Goal: Task Accomplishment & Management: Use online tool/utility

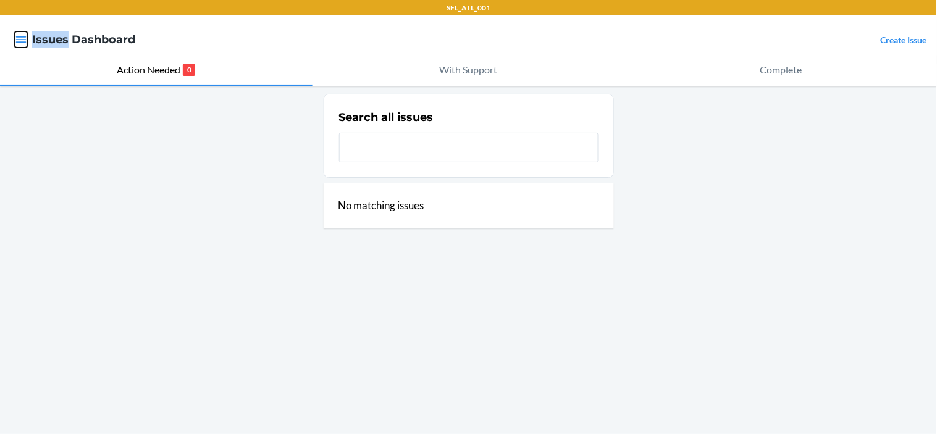
click at [22, 40] on icon "button" at bounding box center [21, 39] width 12 height 12
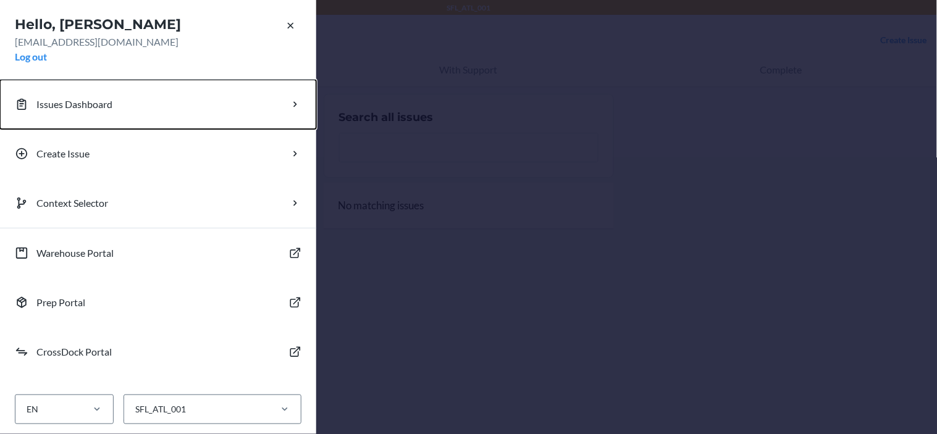
click at [94, 99] on p "Issues Dashboard" at bounding box center [74, 104] width 76 height 15
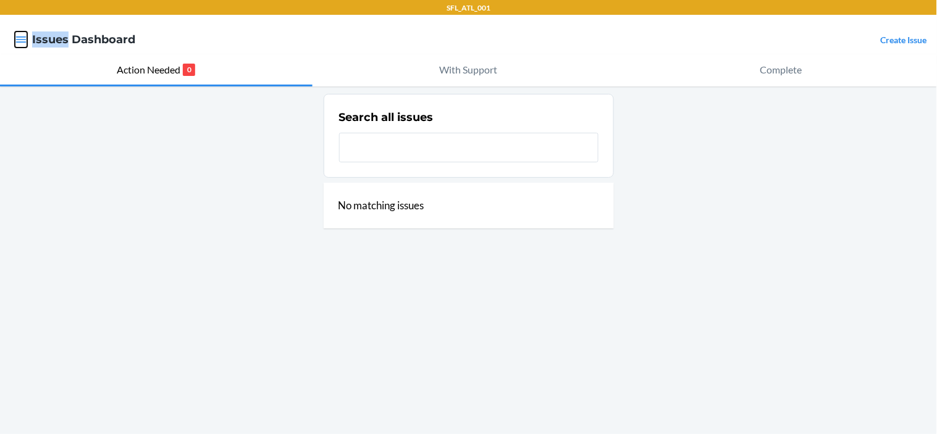
click at [18, 40] on icon "button" at bounding box center [21, 39] width 10 height 6
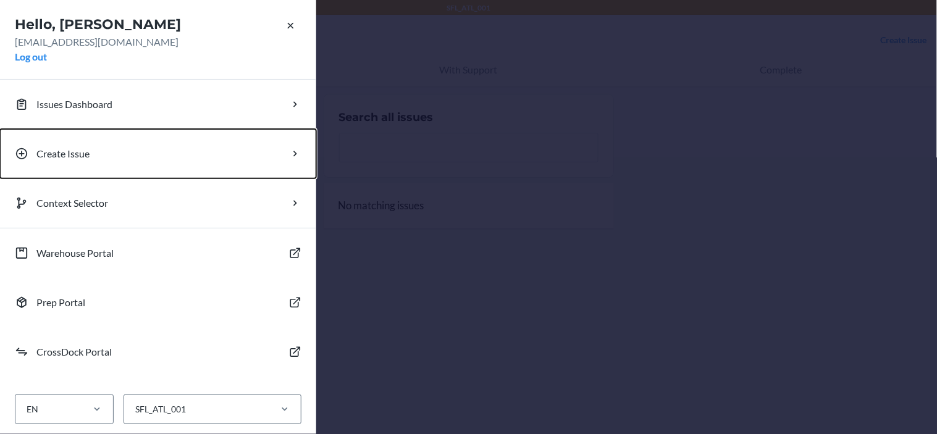
click at [295, 154] on icon "button" at bounding box center [295, 154] width 12 height 12
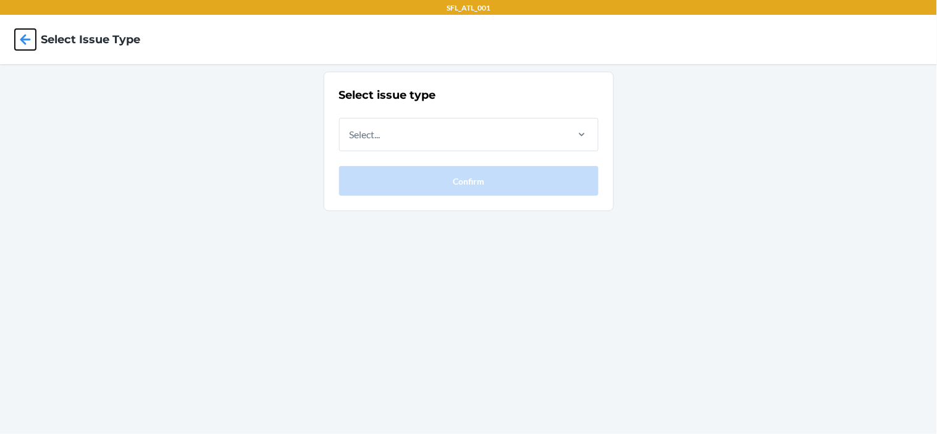
click at [25, 39] on icon at bounding box center [25, 39] width 10 height 10
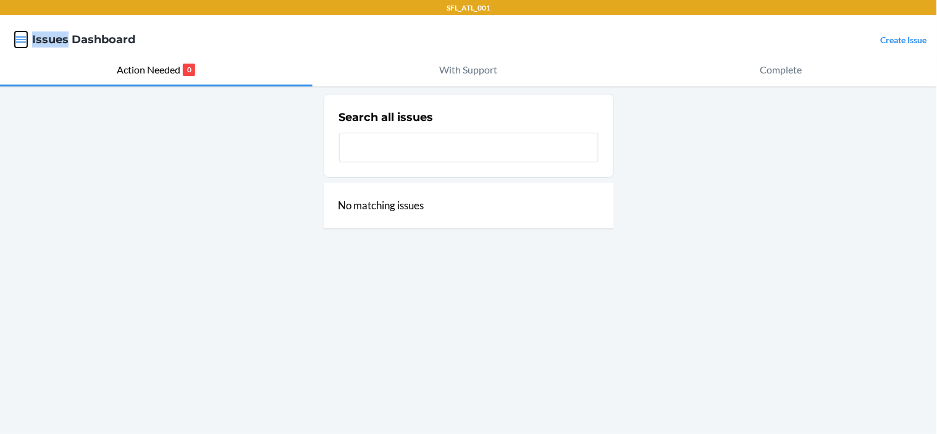
click at [2, 109] on div "SFL_ATL_001 Issues Dashboard Create Issue Action Needed 0 With Support Complete…" at bounding box center [468, 217] width 937 height 434
click at [23, 43] on icon "button" at bounding box center [21, 39] width 12 height 12
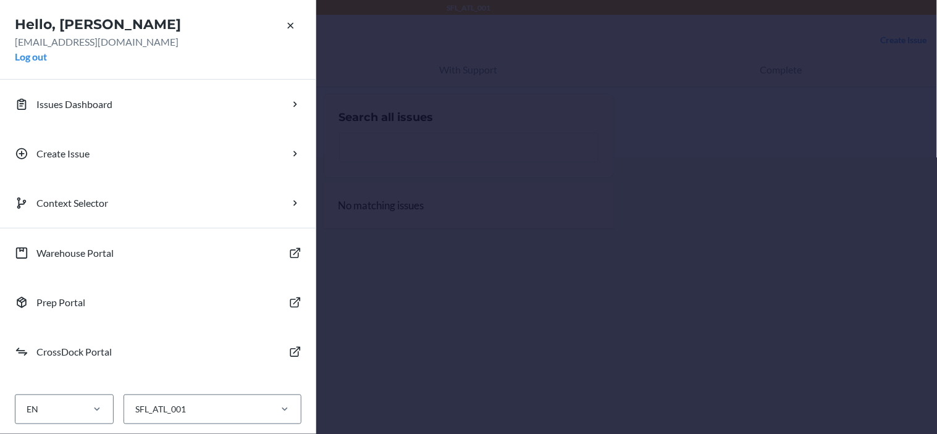
click at [477, 256] on div "Hello, [PERSON_NAME] [PERSON_NAME][EMAIL_ADDRESS][DOMAIN_NAME] Log out Issues D…" at bounding box center [468, 217] width 937 height 434
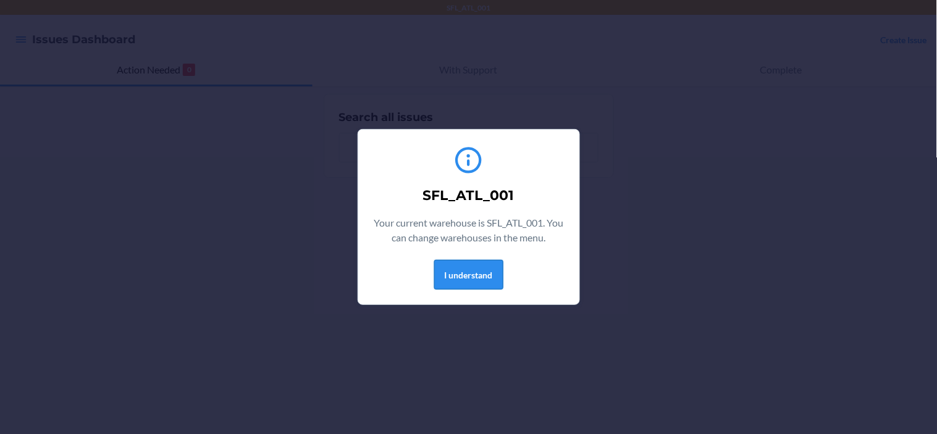
click at [475, 279] on button "I understand" at bounding box center [468, 275] width 69 height 30
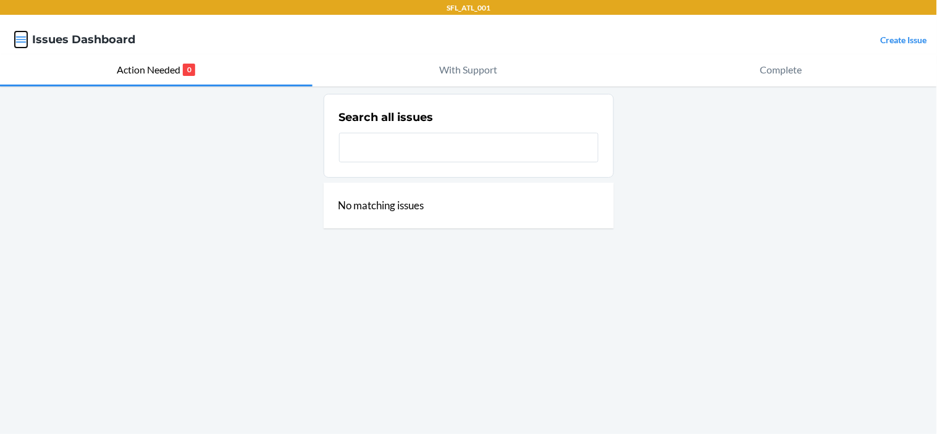
click at [16, 38] on icon "button" at bounding box center [21, 39] width 12 height 12
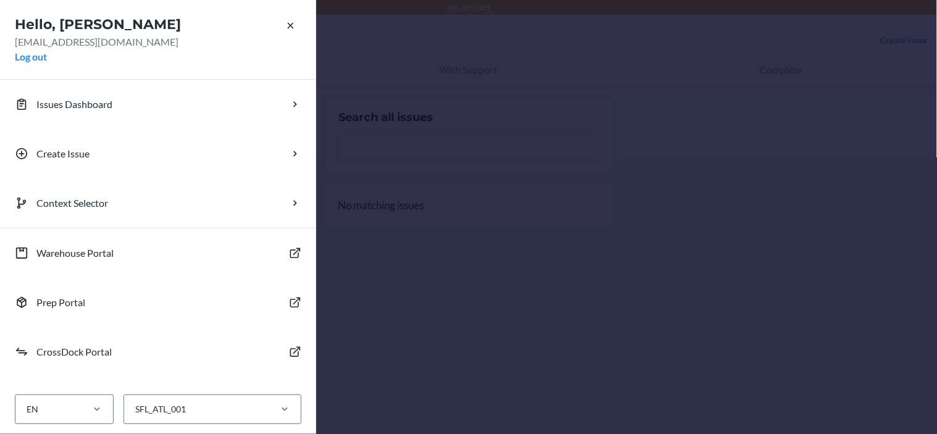
click at [619, 180] on div "Hello, [PERSON_NAME] [PERSON_NAME][EMAIL_ADDRESS][DOMAIN_NAME] Log out Issues D…" at bounding box center [468, 217] width 937 height 434
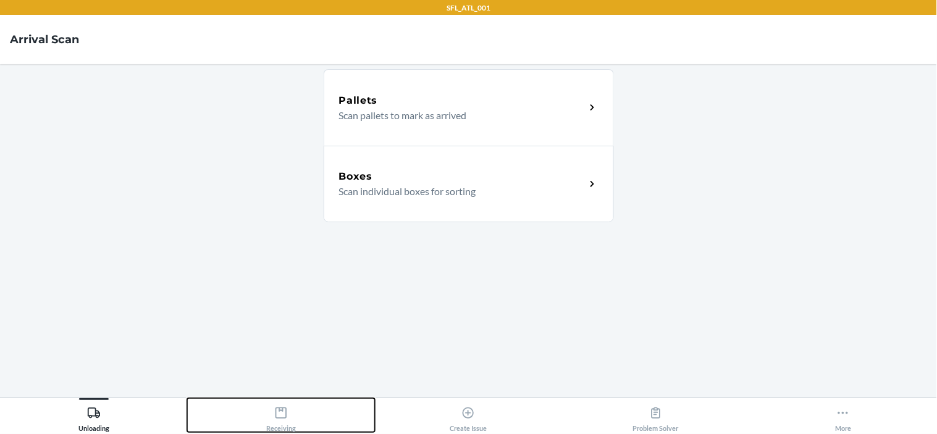
click at [283, 413] on icon at bounding box center [281, 413] width 14 height 14
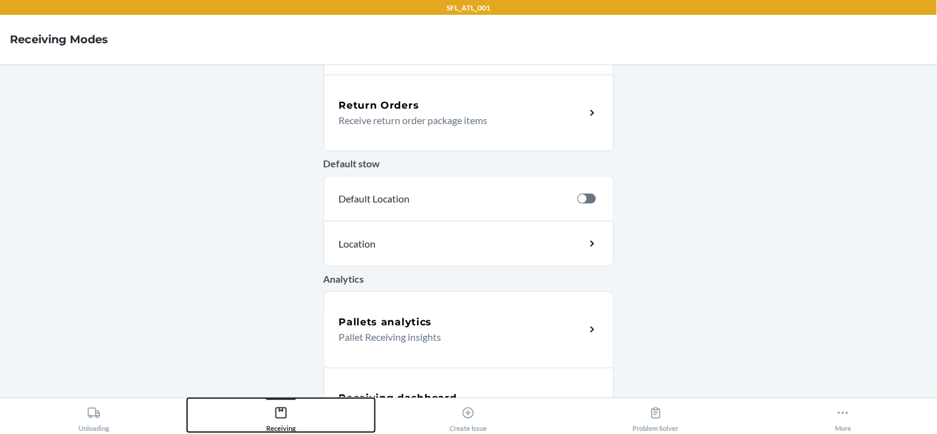
scroll to position [383, 0]
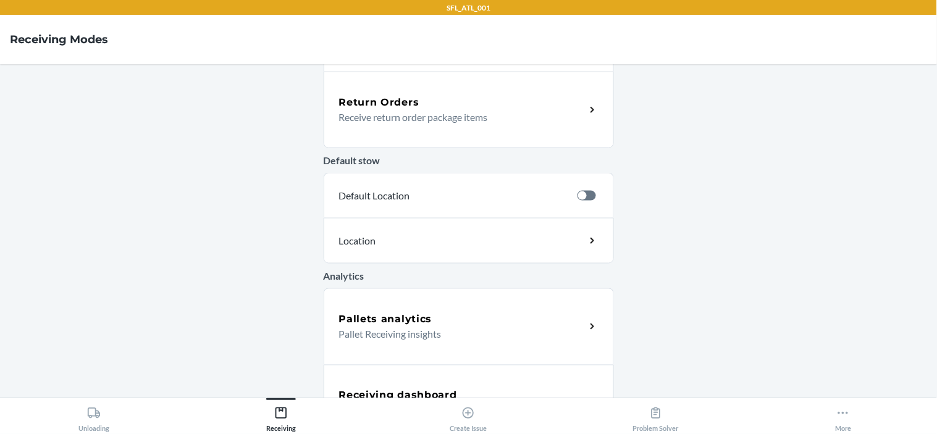
click at [527, 346] on div "Pallets analytics Pallet Receiving insights" at bounding box center [468, 326] width 290 height 77
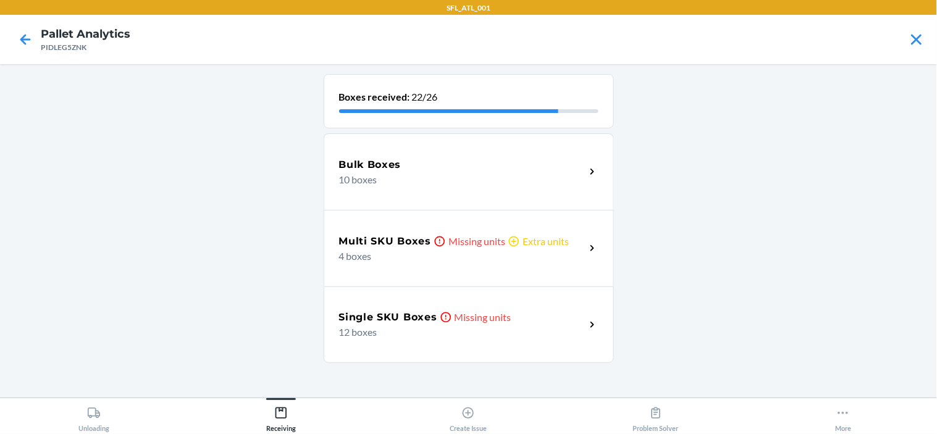
click at [465, 322] on p "Missing units" at bounding box center [482, 317] width 57 height 15
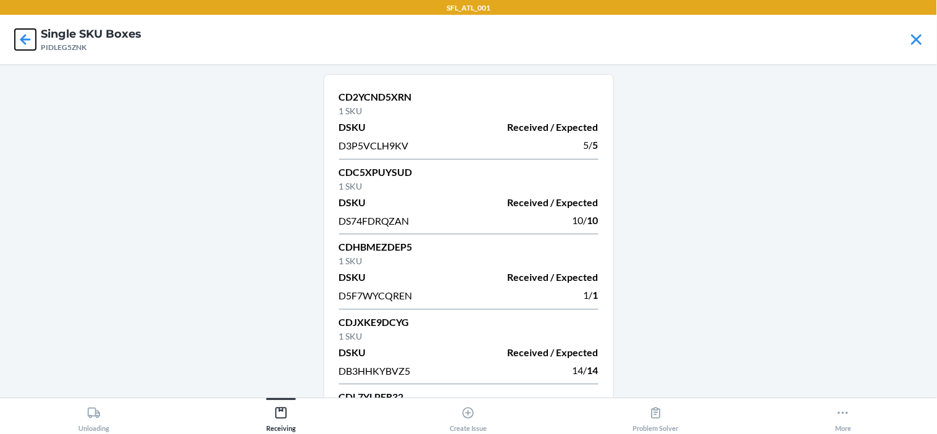
click at [32, 43] on icon at bounding box center [25, 39] width 21 height 21
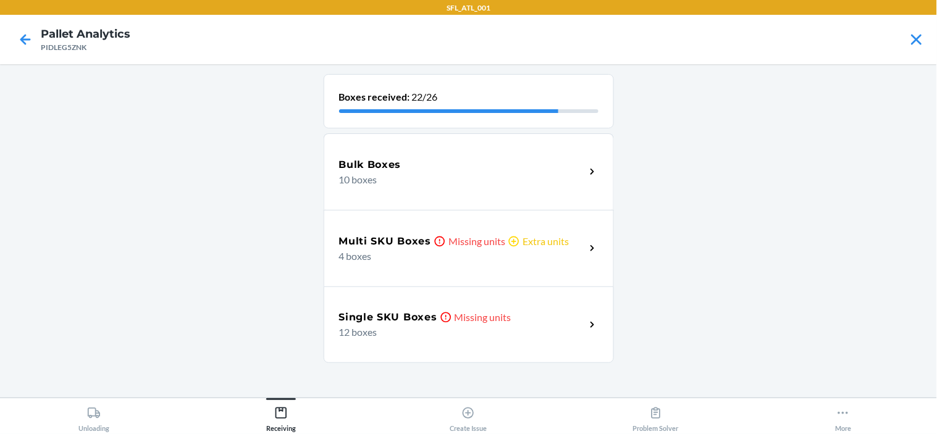
click at [420, 267] on div "Multi SKU Boxes Missing units Extra units 4 boxes" at bounding box center [468, 248] width 290 height 77
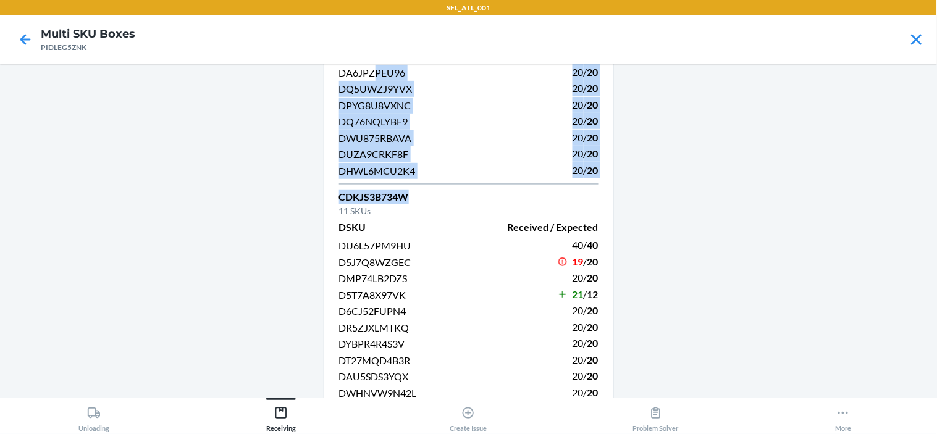
scroll to position [97, 0]
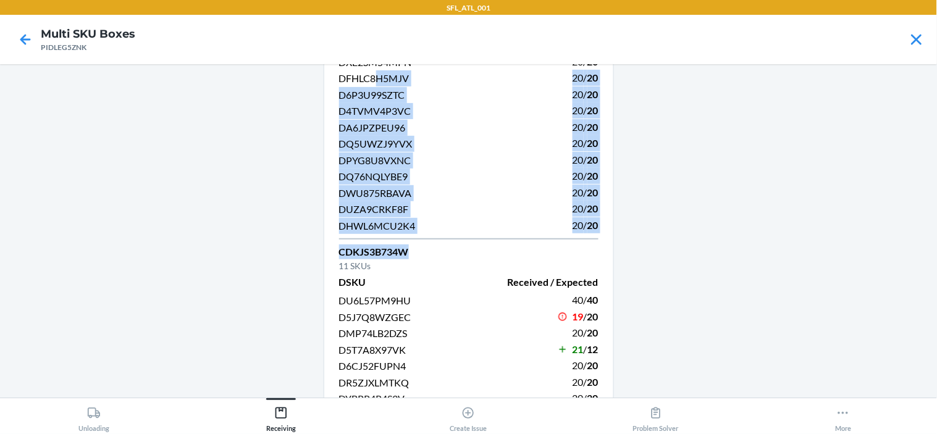
drag, startPoint x: 411, startPoint y: 80, endPoint x: 375, endPoint y: 73, distance: 36.6
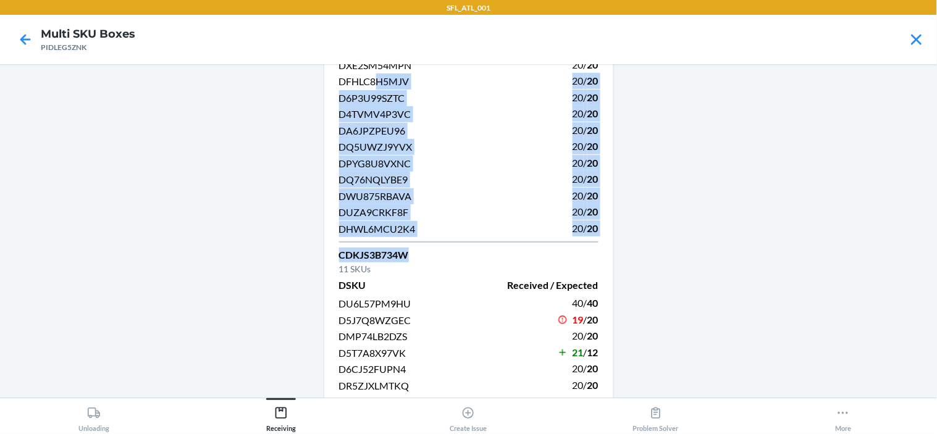
click at [223, 218] on main "CDJ887A3Z45 12 SKUs DSKU Received / Expected DHR8DMPRKAL 20 / 20 DXE2SM54MPN 20…" at bounding box center [468, 230] width 937 height 333
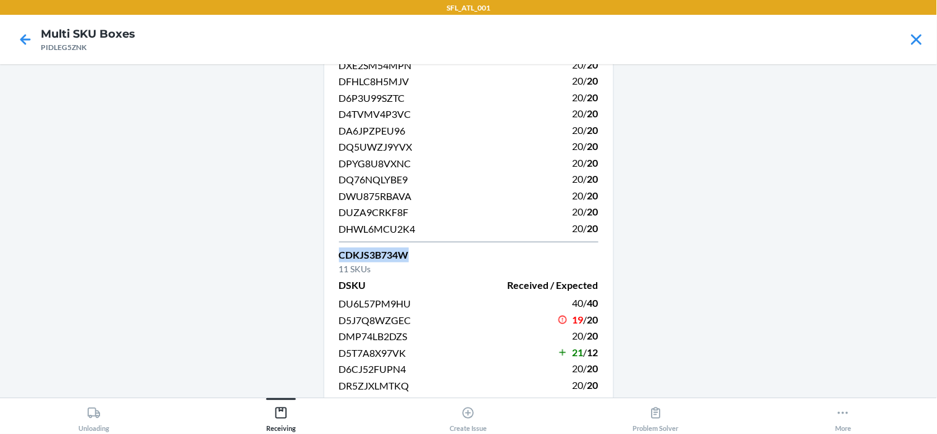
drag, startPoint x: 420, startPoint y: 259, endPoint x: 328, endPoint y: 255, distance: 92.1
copy p "CDKJS3B734W"
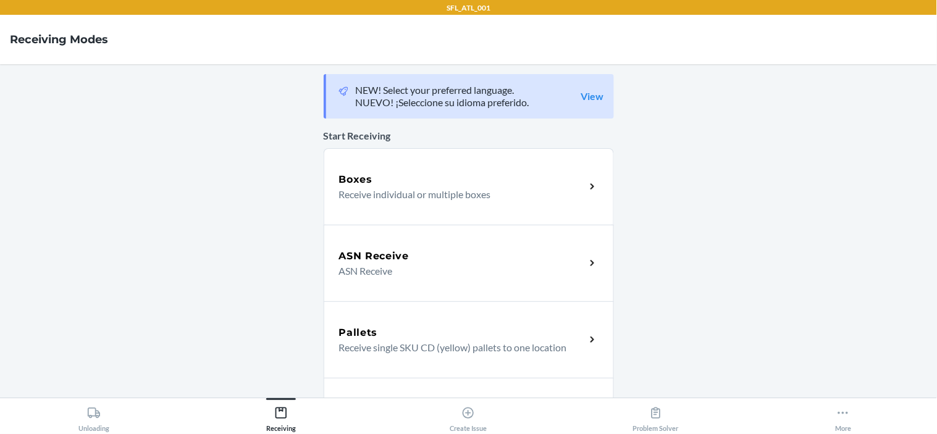
click at [417, 206] on div "Boxes Receive individual or multiple boxes" at bounding box center [468, 186] width 290 height 77
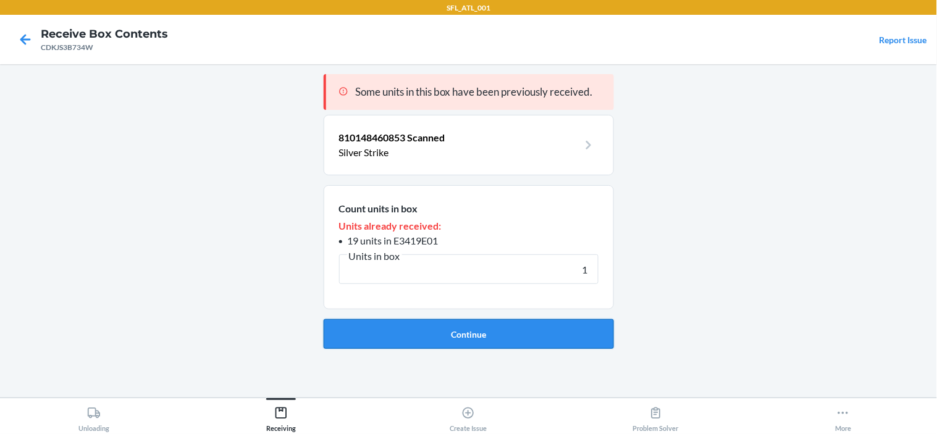
type input "1"
click at [404, 328] on button "Continue" at bounding box center [468, 334] width 290 height 30
